Goal: Task Accomplishment & Management: Complete application form

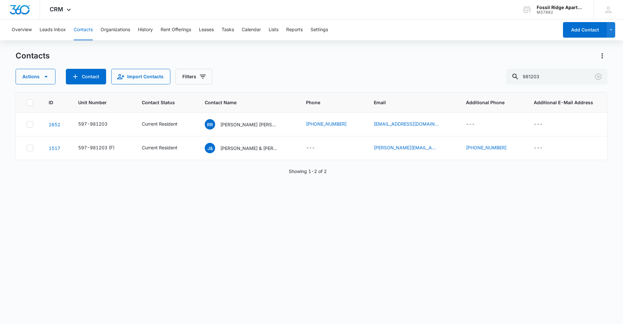
click at [84, 31] on button "Contacts" at bounding box center [83, 29] width 19 height 21
drag, startPoint x: 551, startPoint y: 77, endPoint x: 352, endPoint y: 82, distance: 199.5
click at [352, 82] on div "Actions Contact Import Contacts Filters 981203" at bounding box center [311, 77] width 591 height 16
type input "6"
type input "703101"
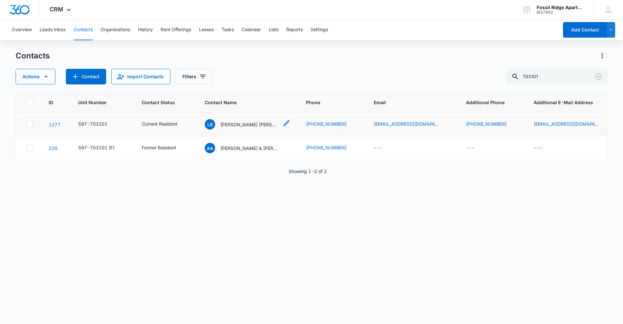
click at [222, 125] on p "[PERSON_NAME] [PERSON_NAME] [PERSON_NAME]" at bounding box center [249, 124] width 58 height 7
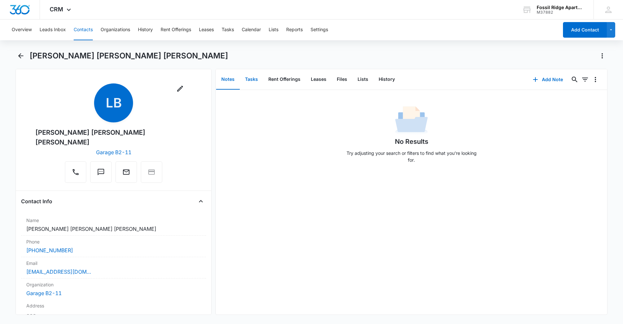
click at [253, 83] on button "Tasks" at bounding box center [251, 79] width 23 height 20
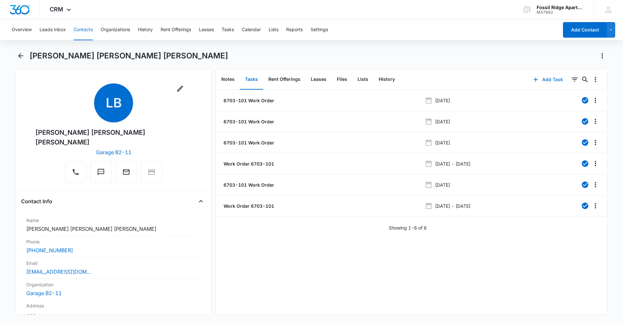
click at [541, 79] on button "Add Task" at bounding box center [547, 80] width 43 height 16
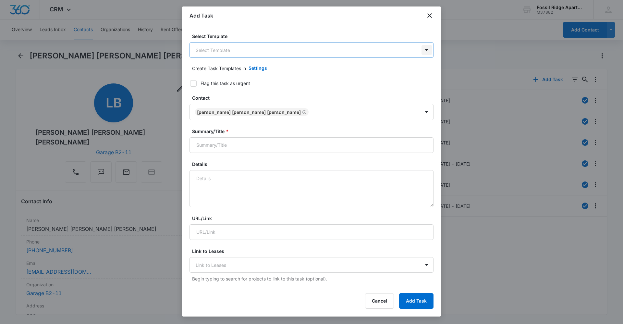
click at [423, 50] on body "CRM Apps Reputation Websites Forms CRM Email Social Content Ads Intelligence Fi…" at bounding box center [311, 162] width 623 height 324
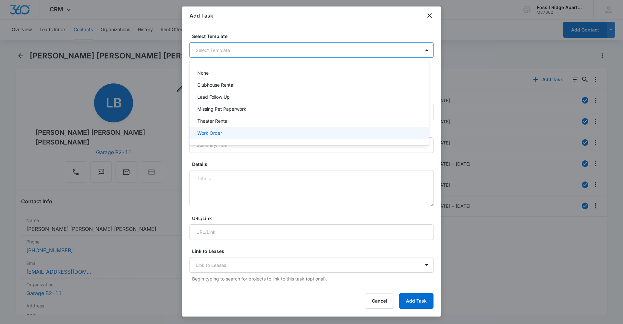
click at [382, 127] on div "Work Order" at bounding box center [308, 133] width 239 height 12
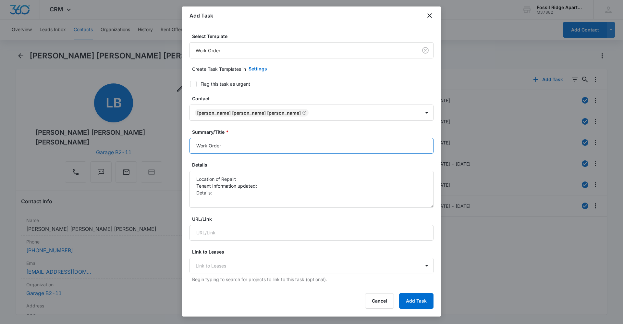
click at [232, 143] on input "Work Order" at bounding box center [311, 146] width 244 height 16
type input "Work Order 6703-101"
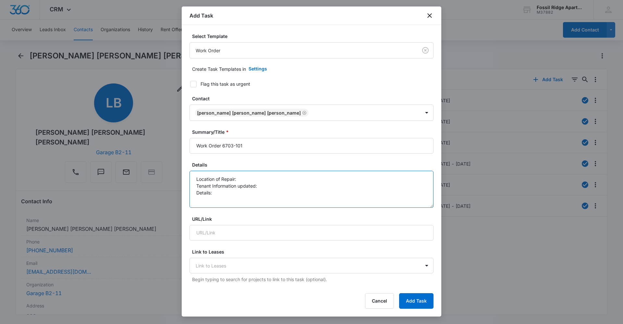
click at [239, 180] on textarea "Location of Repair: Tenant Information updated: Details:" at bounding box center [311, 189] width 244 height 37
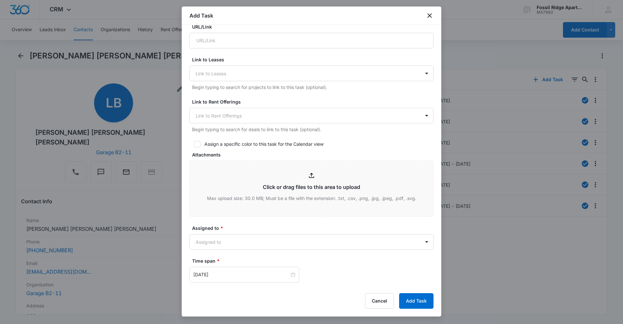
scroll to position [259, 0]
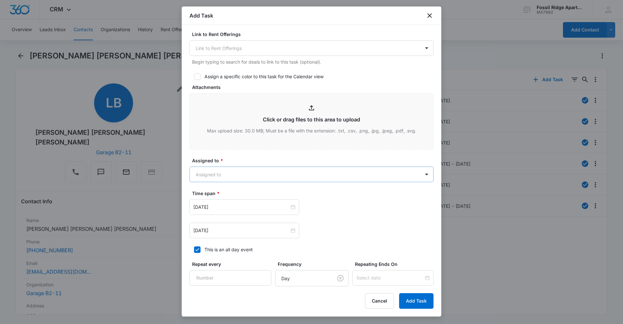
type textarea "Location of Repair: W/D Tenant Information updated: yes Details: Tenant is want…"
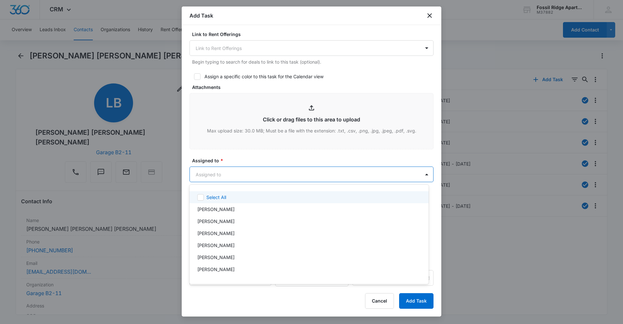
click at [291, 171] on body "CRM Apps Reputation Websites Forms CRM Email Social Content Ads Intelligence Fi…" at bounding box center [311, 162] width 623 height 324
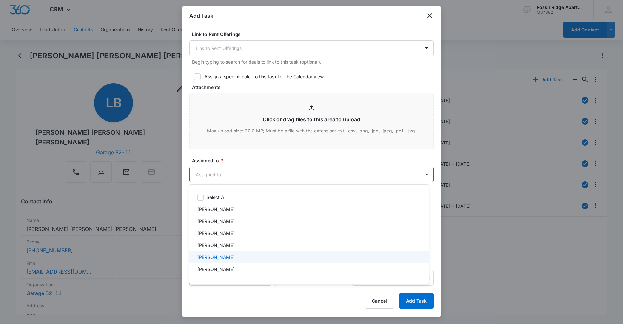
click at [240, 257] on div "[PERSON_NAME]" at bounding box center [308, 257] width 222 height 7
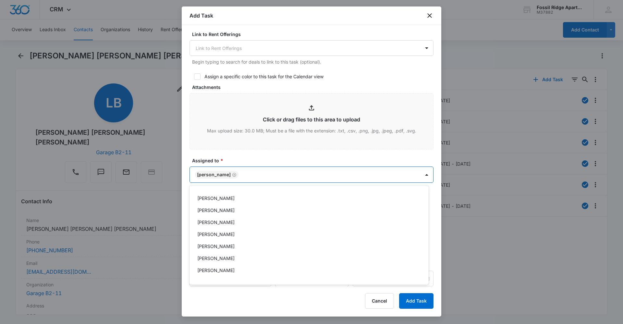
scroll to position [97, 0]
click at [264, 157] on div at bounding box center [311, 162] width 623 height 324
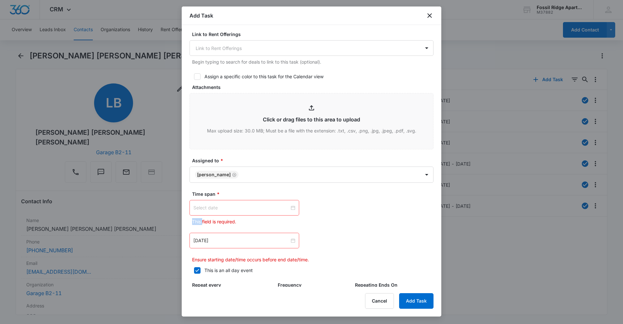
click at [292, 209] on div at bounding box center [244, 207] width 102 height 7
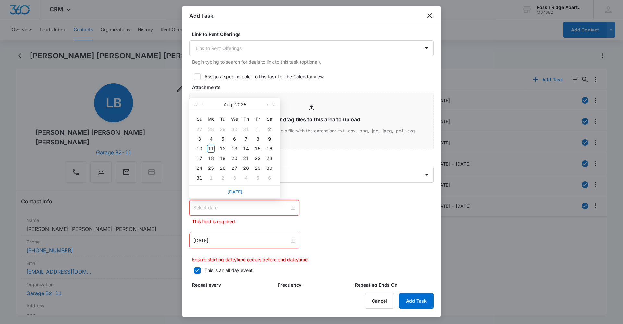
click at [236, 194] on link "[DATE]" at bounding box center [234, 192] width 15 height 6
type input "[DATE]"
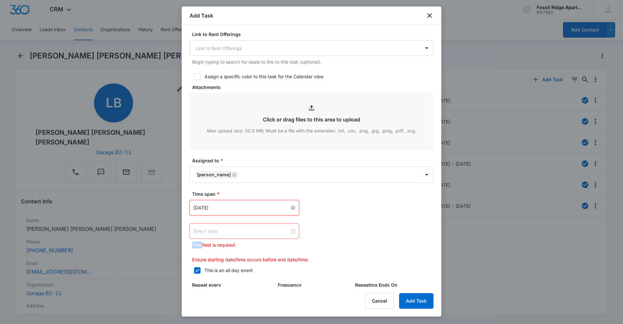
click at [291, 229] on div at bounding box center [244, 230] width 102 height 7
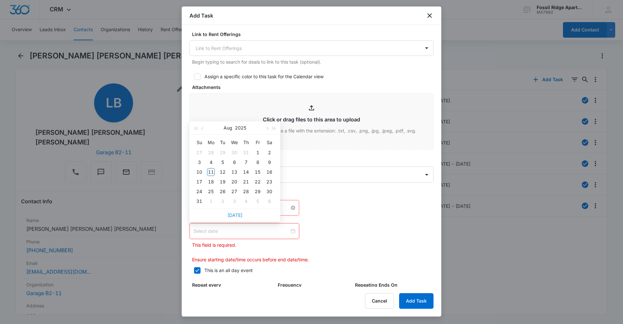
click at [238, 214] on link "[DATE]" at bounding box center [234, 215] width 15 height 6
type input "[DATE]"
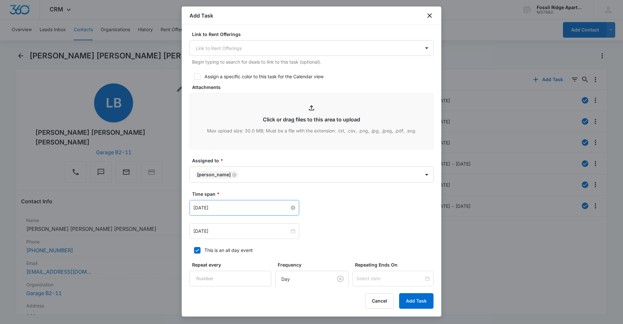
click at [376, 218] on div "[DATE] [DATE] Su Mo Tu We Th Fr Sa 27 28 29 30 31 1 2 3 4 5 6 7 8 9 10 11 12 13…" at bounding box center [311, 219] width 244 height 39
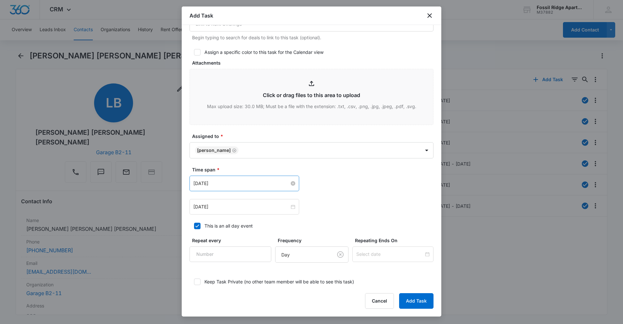
scroll to position [323, 0]
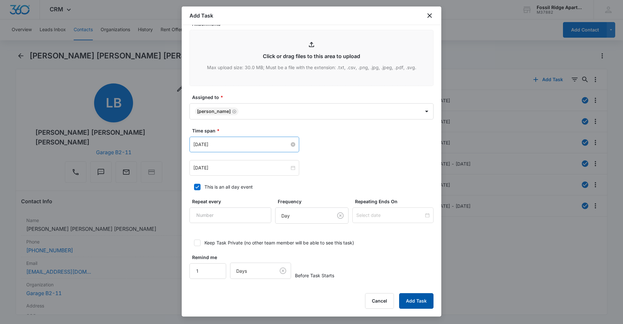
click at [421, 295] on button "Add Task" at bounding box center [416, 301] width 34 height 16
